Goal: Task Accomplishment & Management: Manage account settings

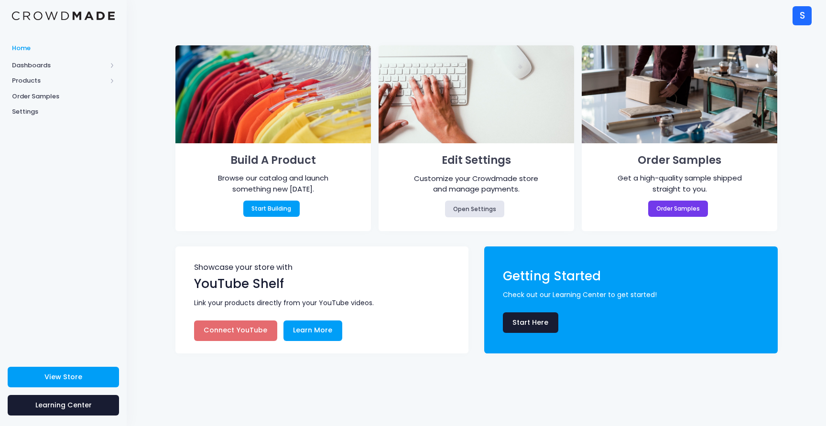
click at [39, 61] on span "Dashboards" at bounding box center [59, 66] width 95 height 10
click at [44, 109] on span "Products" at bounding box center [59, 112] width 95 height 10
click at [53, 115] on span "Product Editor" at bounding box center [71, 112] width 87 height 10
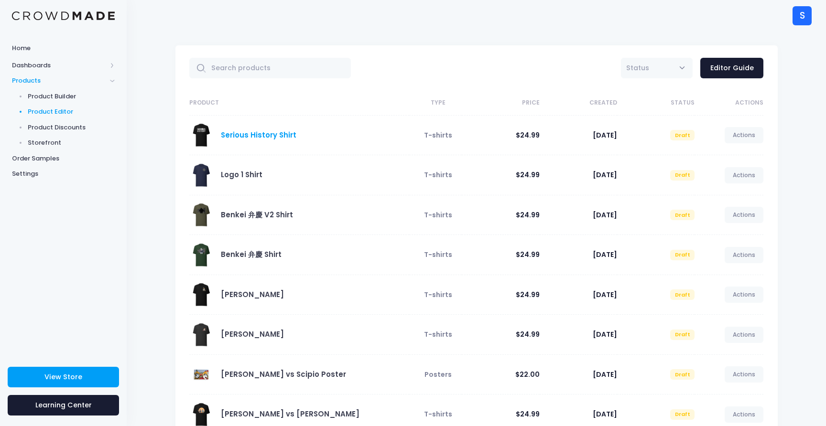
click at [258, 135] on link "Serious History Shirt" at bounding box center [259, 135] width 76 height 10
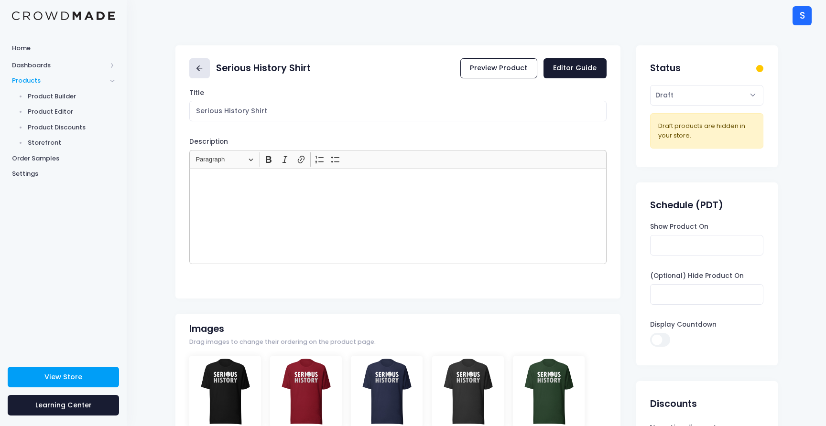
click at [194, 71] on icon at bounding box center [199, 68] width 11 height 11
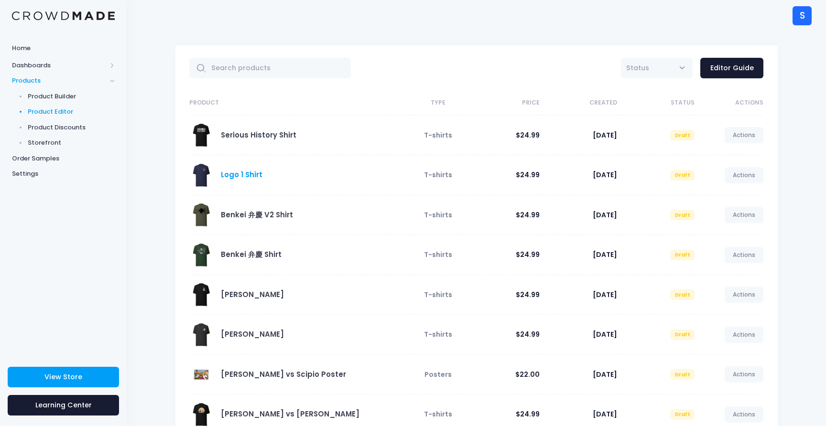
click at [237, 178] on link "Logo 1 Shirt" at bounding box center [242, 175] width 42 height 10
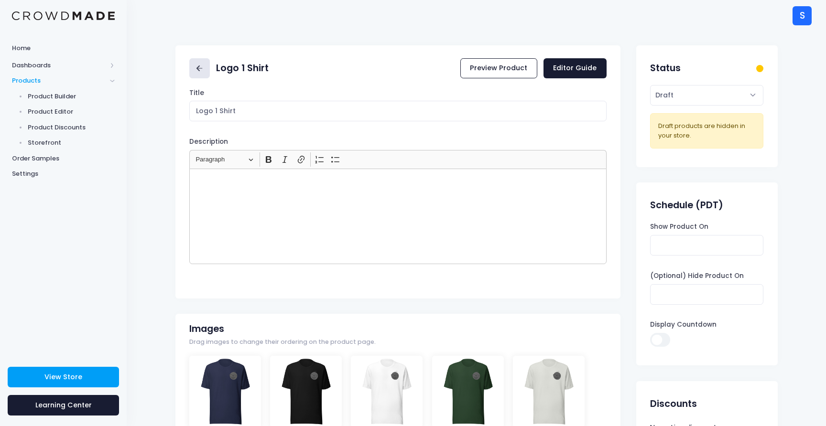
click at [197, 74] on link at bounding box center [199, 68] width 21 height 21
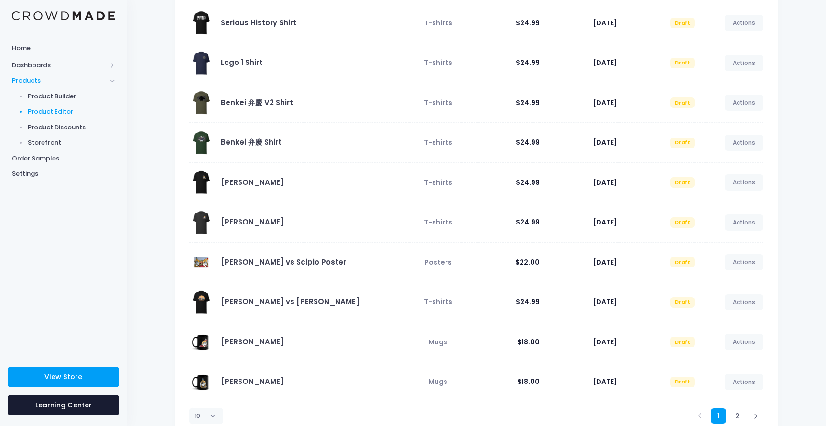
scroll to position [143, 0]
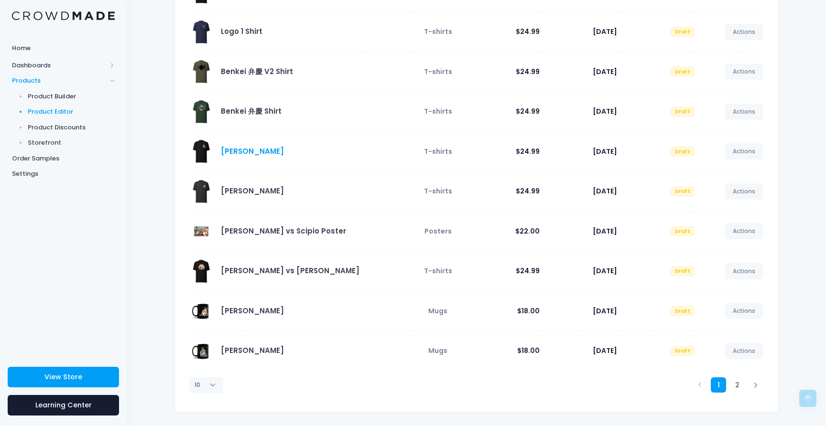
click at [250, 148] on link "Hannibal Zama Shirt" at bounding box center [252, 151] width 63 height 10
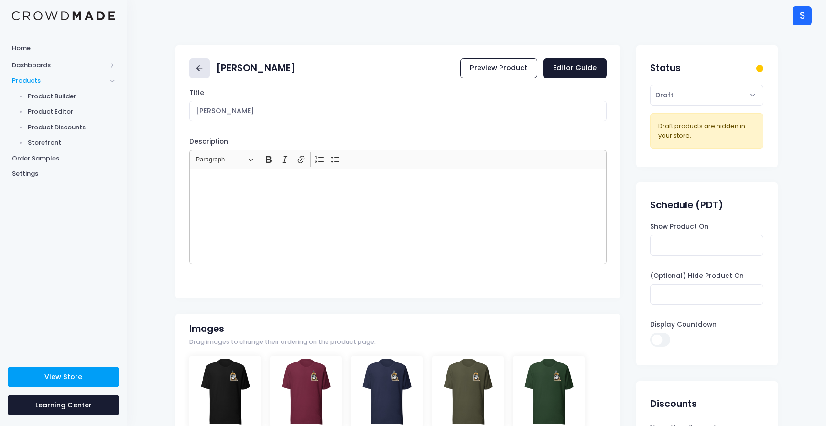
click at [196, 74] on link at bounding box center [199, 68] width 21 height 21
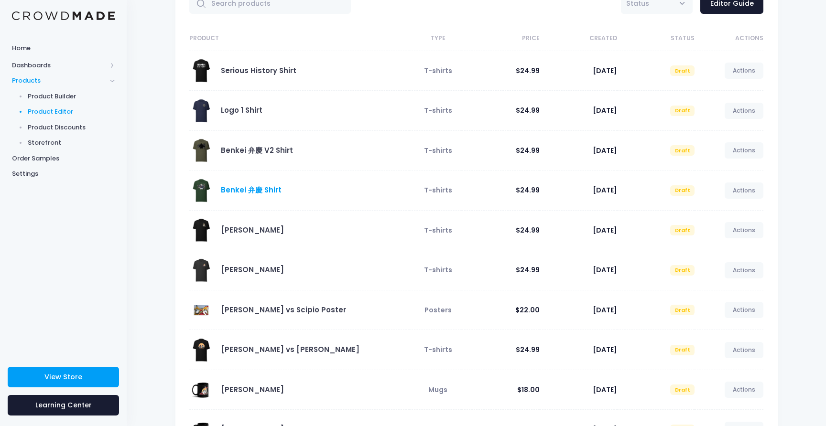
scroll to position [64, 0]
click at [231, 192] on link "Benkei 弁慶 Shirt" at bounding box center [251, 190] width 61 height 10
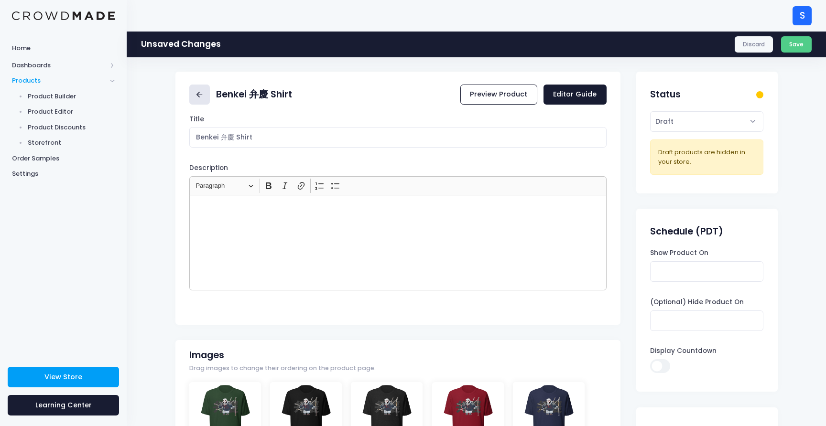
click at [199, 93] on icon at bounding box center [199, 94] width 11 height 11
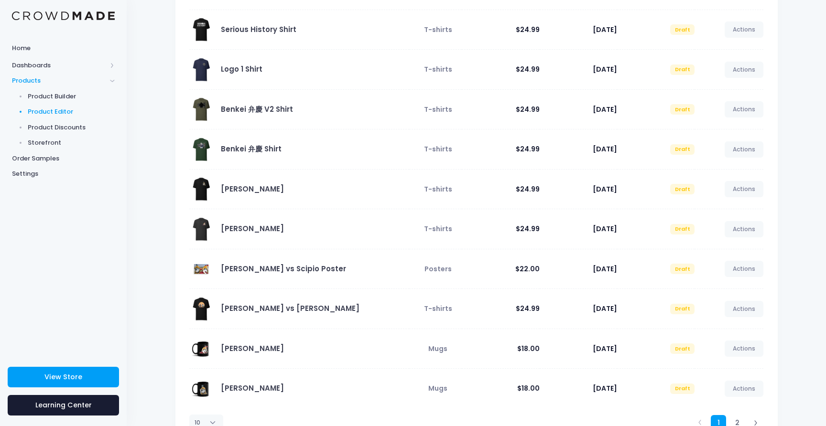
scroll to position [143, 0]
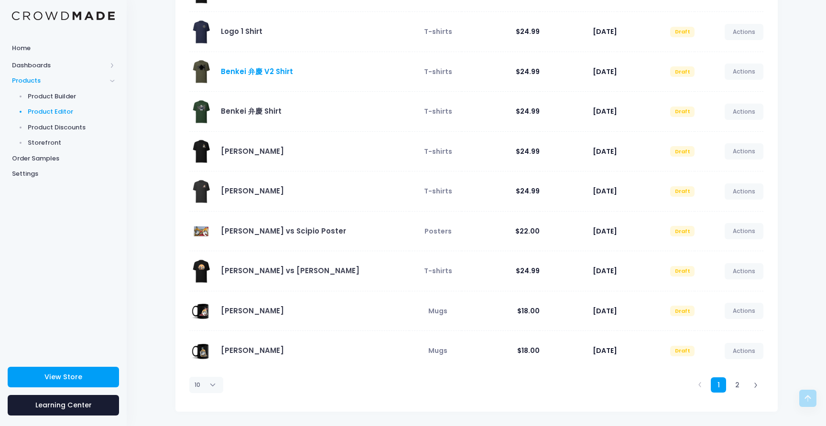
click at [239, 72] on link "Benkei 弁慶 V2 Shirt" at bounding box center [257, 71] width 72 height 10
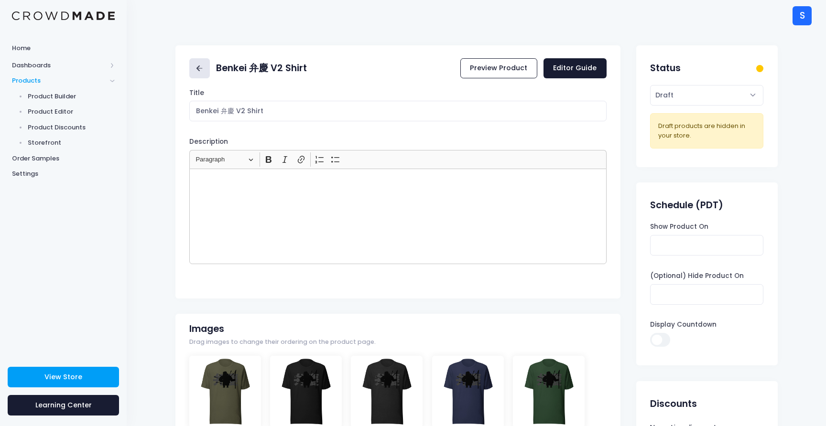
click at [198, 71] on icon at bounding box center [199, 68] width 11 height 11
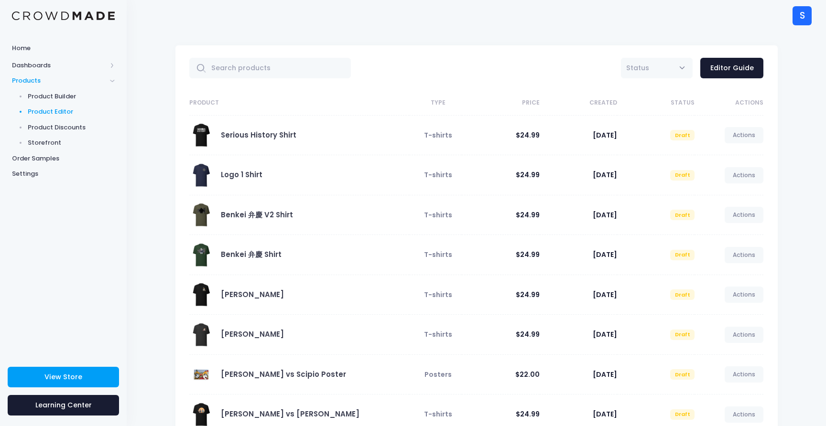
scroll to position [143, 0]
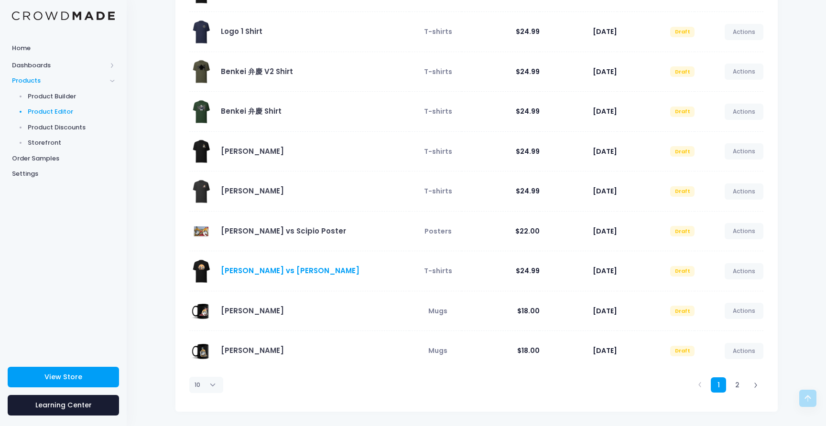
click at [252, 269] on link "Musashi vs Kojiro Shirt" at bounding box center [290, 271] width 139 height 10
click at [274, 270] on link "[PERSON_NAME] vs [PERSON_NAME]" at bounding box center [290, 271] width 139 height 10
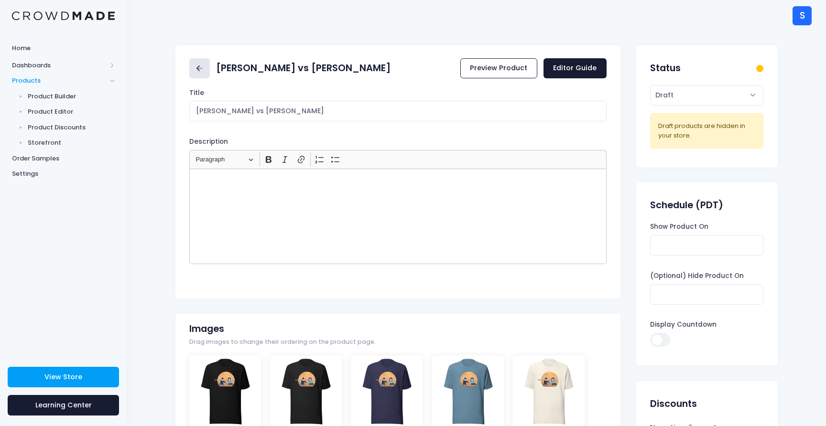
click at [196, 69] on icon at bounding box center [199, 68] width 11 height 11
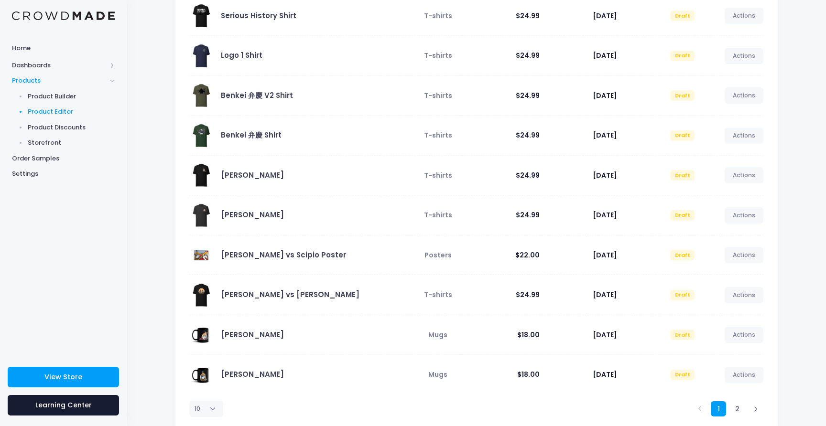
scroll to position [143, 0]
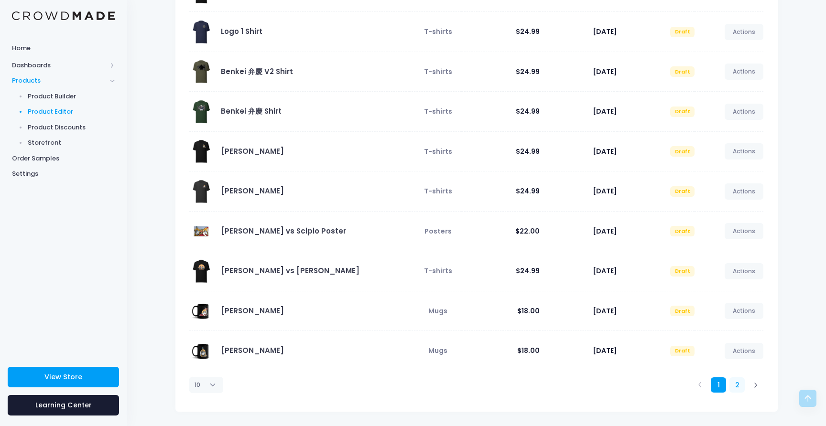
click at [737, 387] on link "2" at bounding box center [737, 386] width 16 height 16
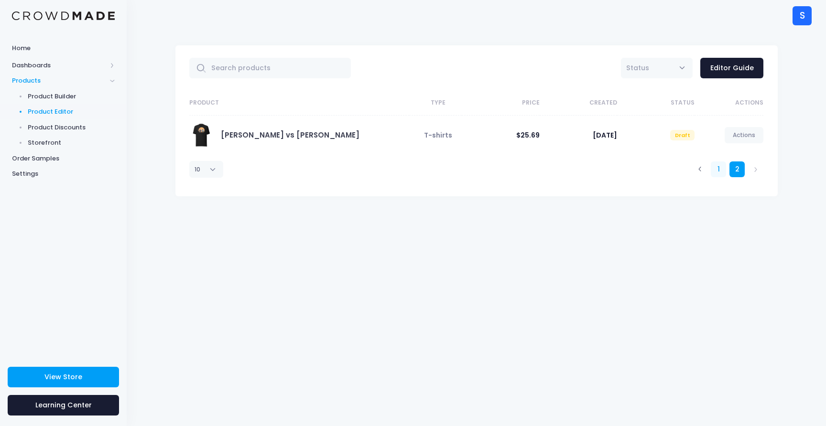
click at [717, 174] on link "1" at bounding box center [719, 170] width 16 height 16
